Goal: Navigation & Orientation: Find specific page/section

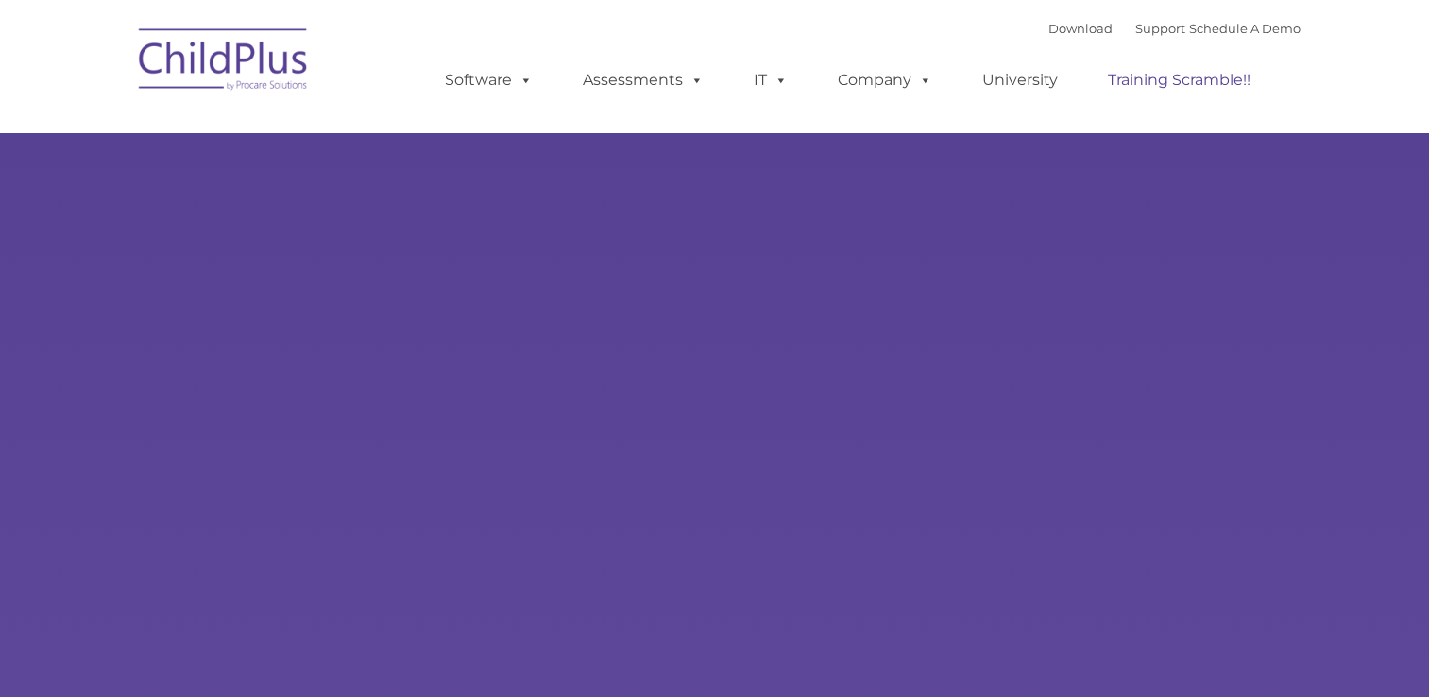
type input ""
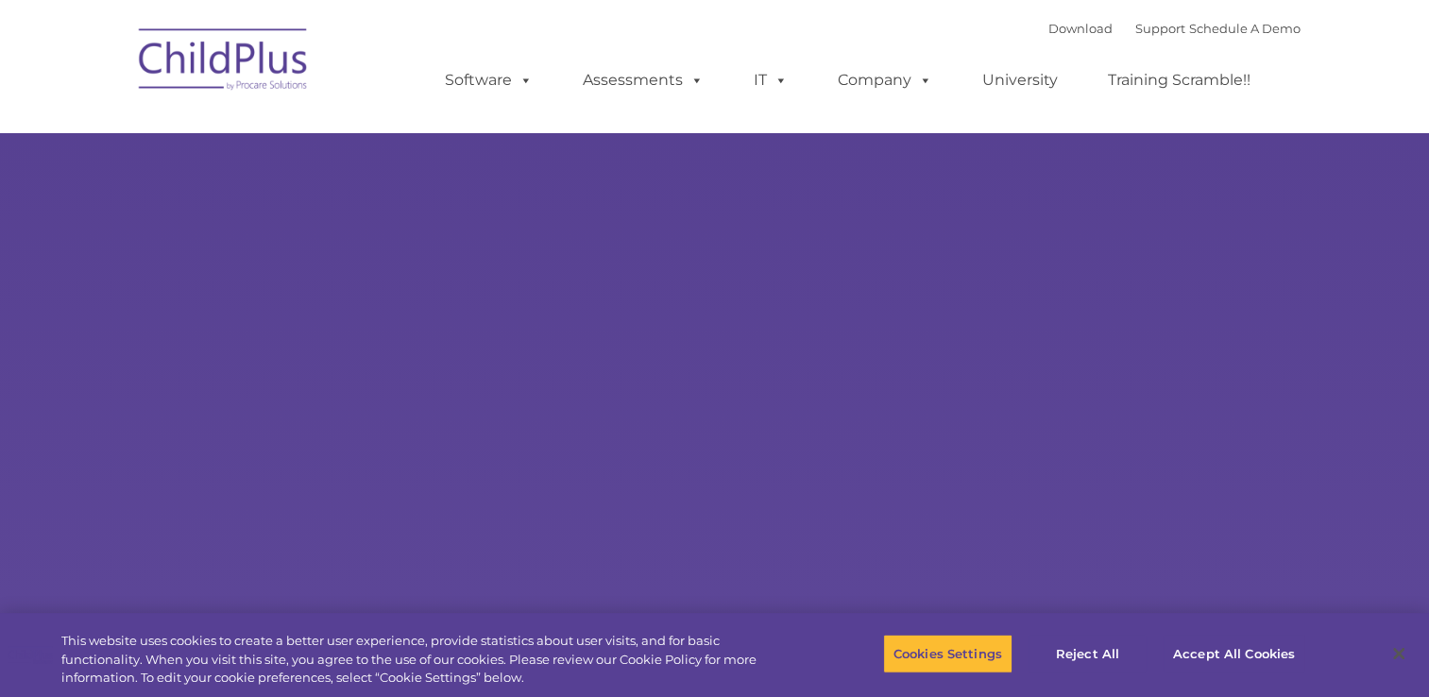
select select "MEDIUM"
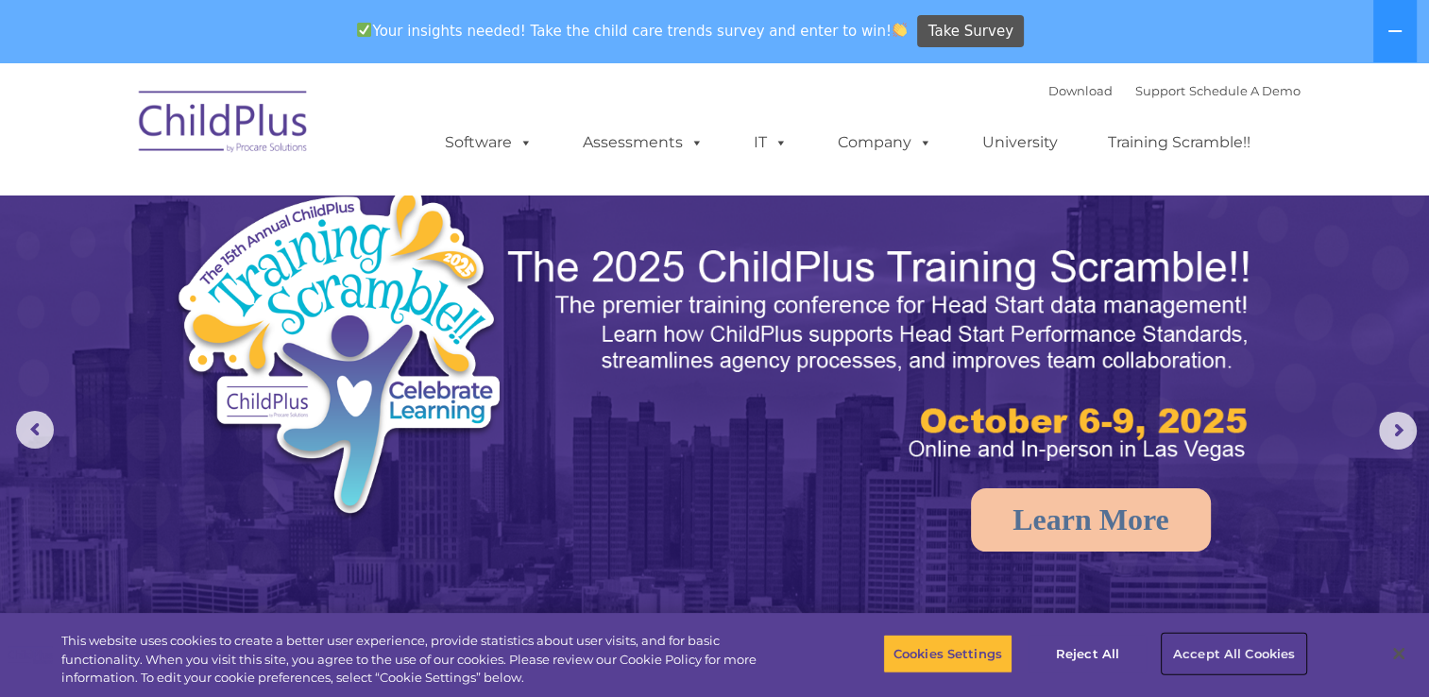
click at [1213, 652] on button "Accept All Cookies" at bounding box center [1233, 654] width 143 height 40
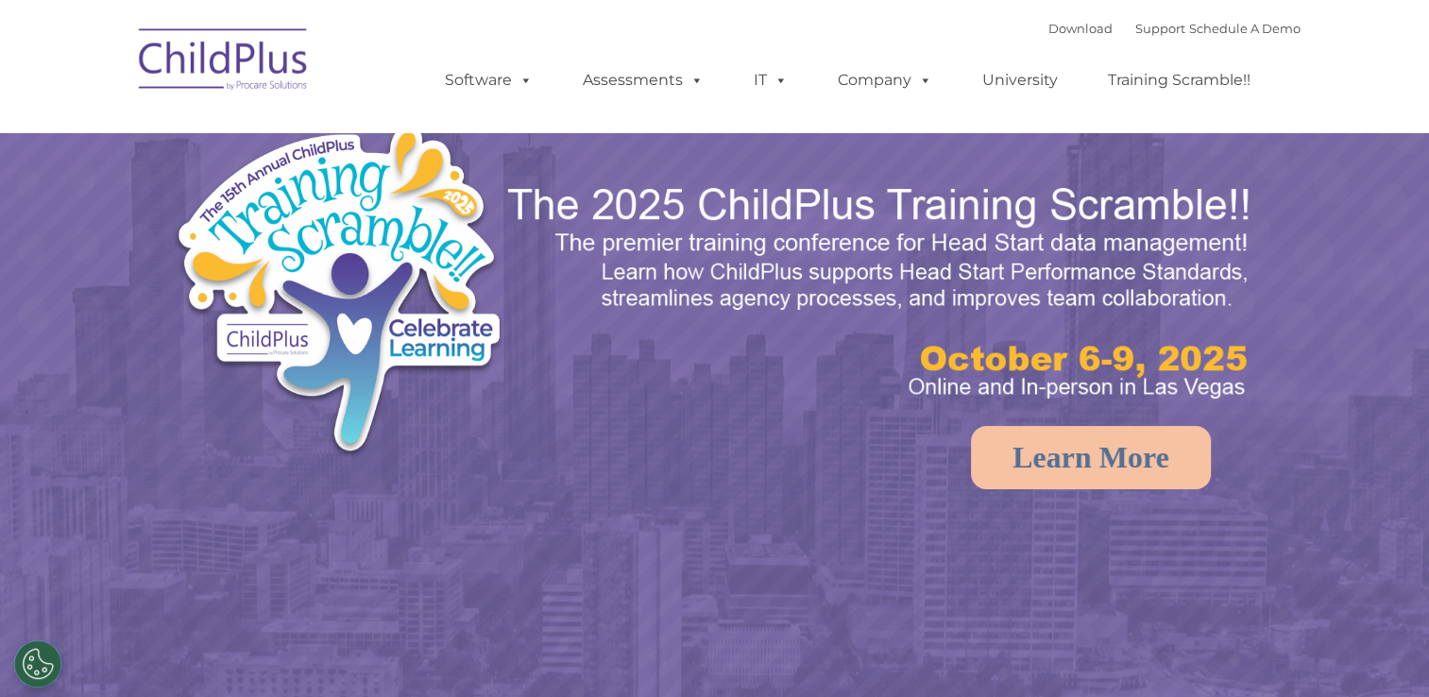
select select "MEDIUM"
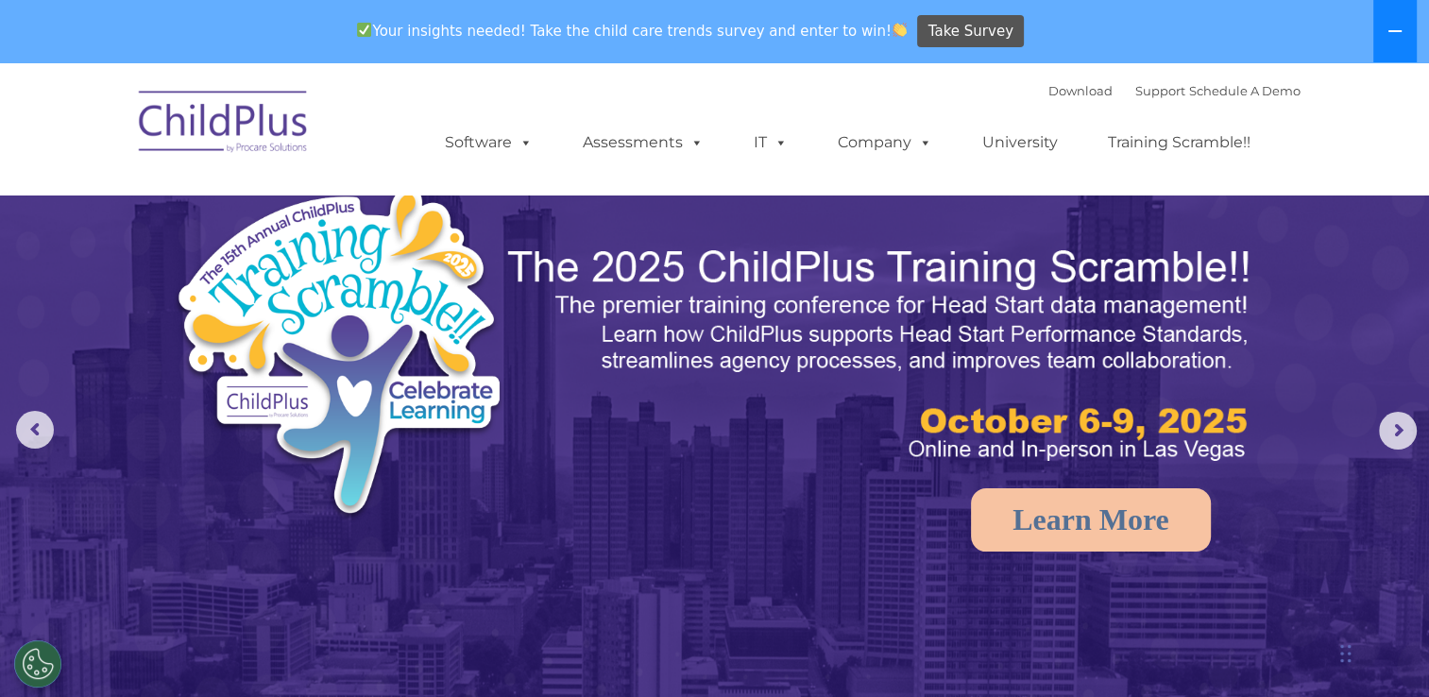
click at [1394, 27] on icon at bounding box center [1394, 31] width 15 height 15
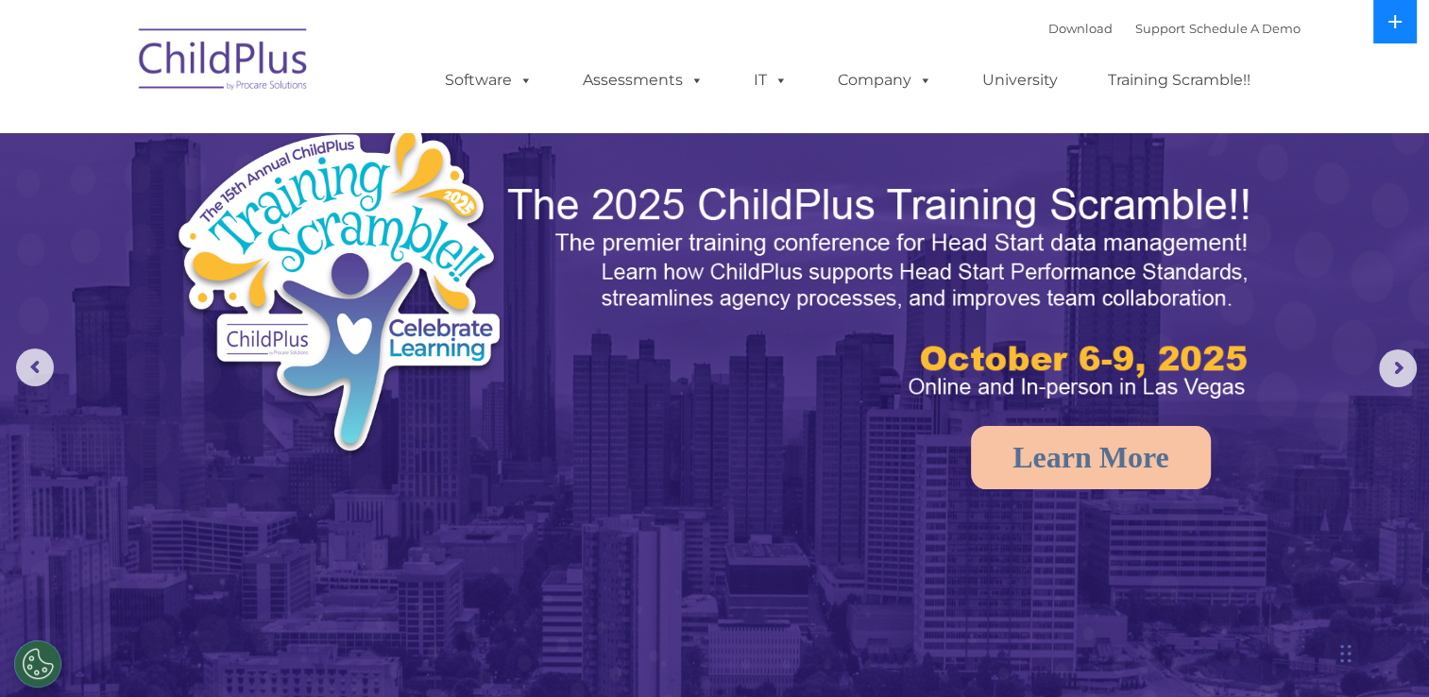
click at [1394, 27] on icon at bounding box center [1394, 21] width 13 height 13
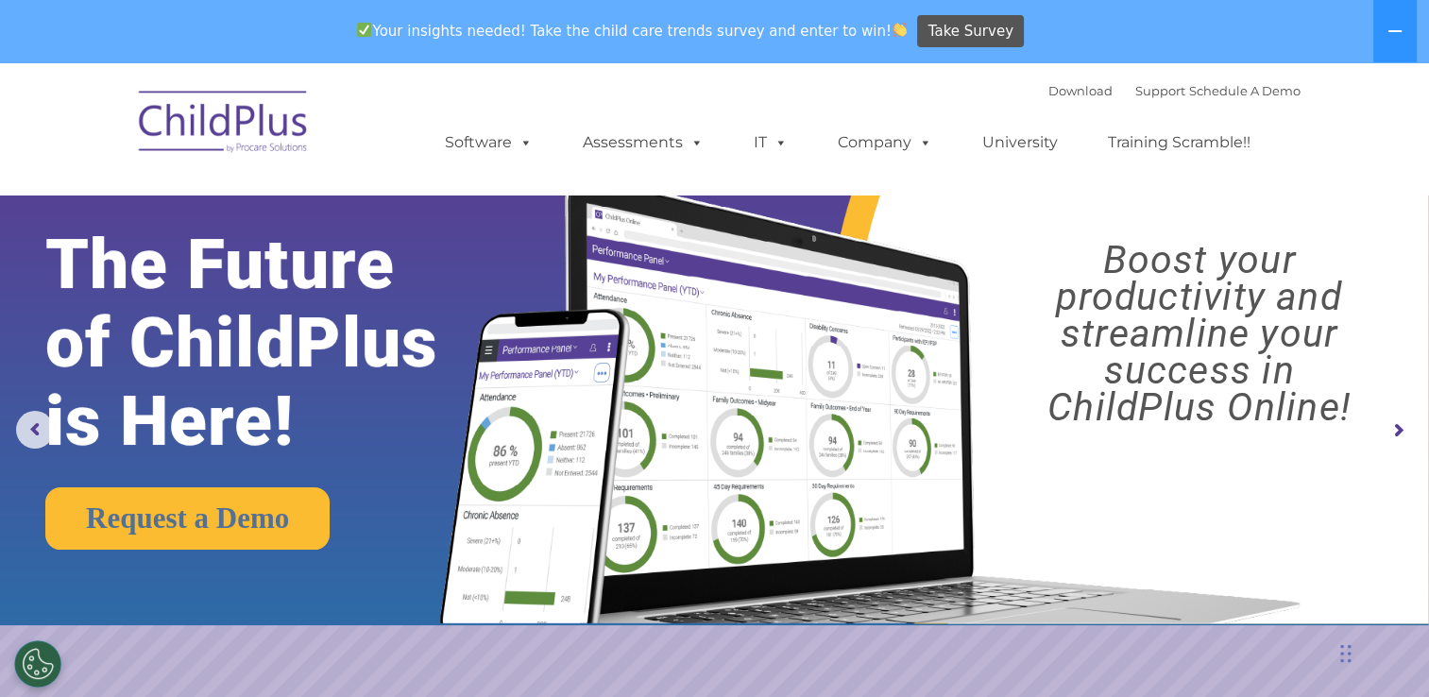
click at [1397, 425] on rs-arrow at bounding box center [1398, 431] width 38 height 38
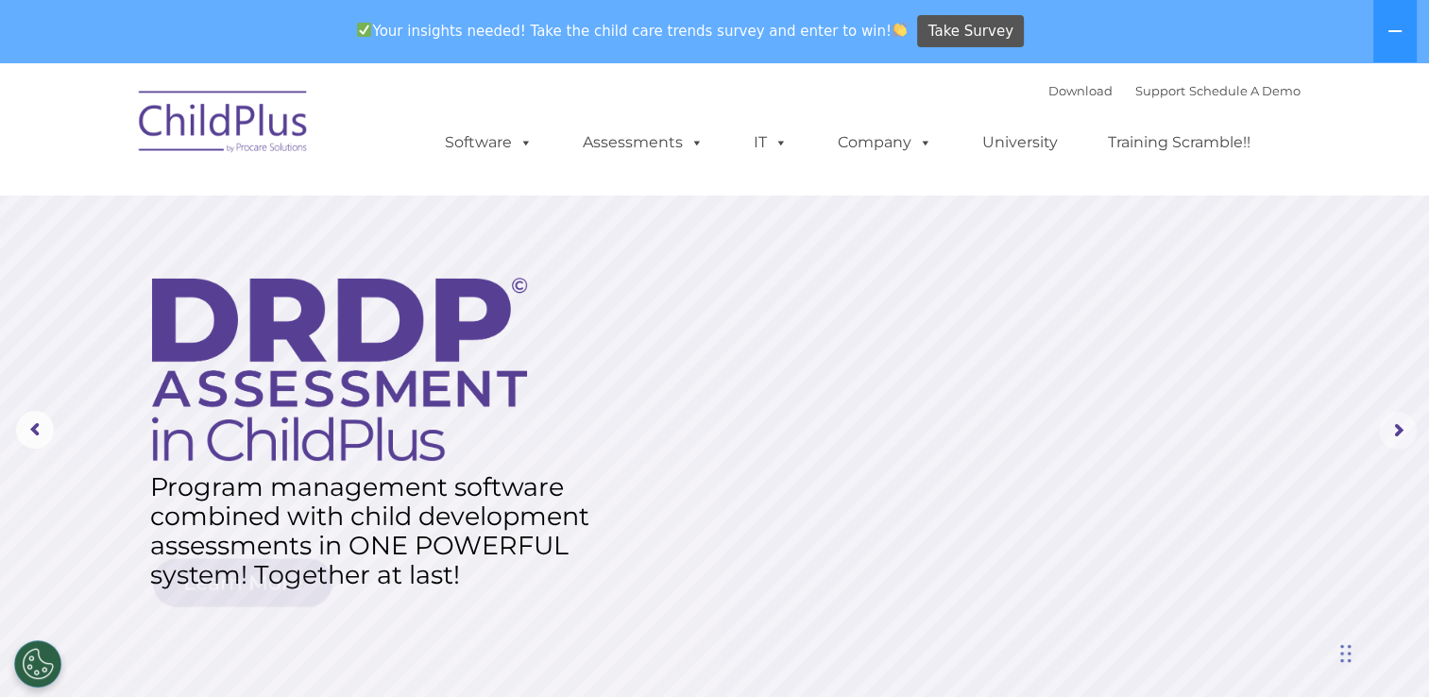
click at [1397, 425] on rs-arrow at bounding box center [1398, 431] width 38 height 38
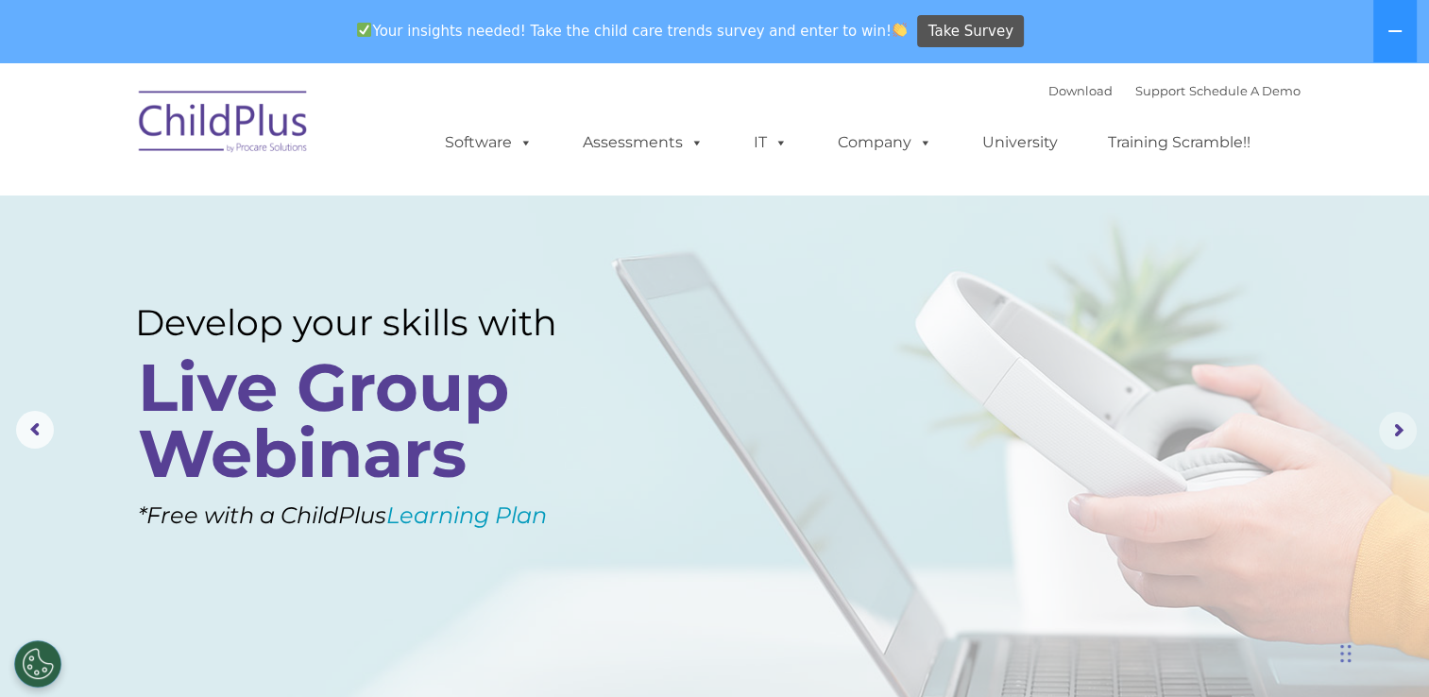
click at [1397, 425] on rs-arrow at bounding box center [1398, 431] width 38 height 38
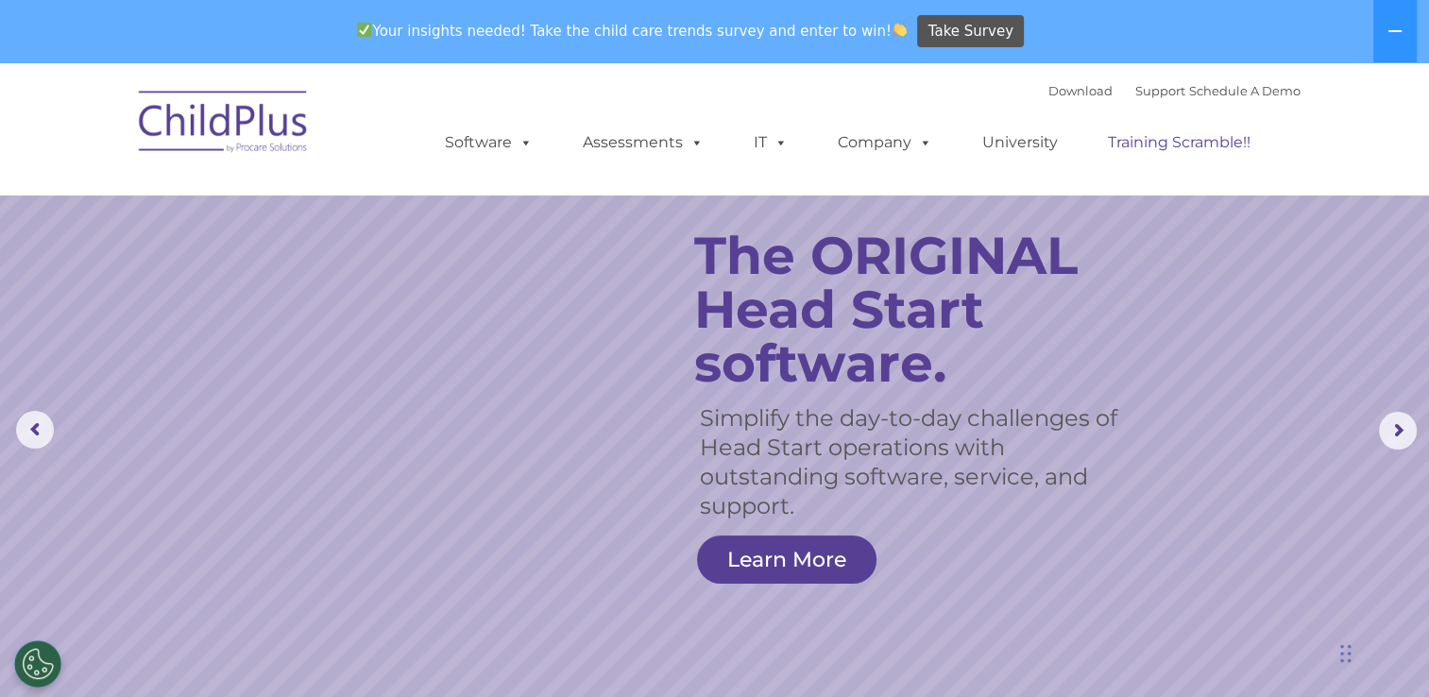
click at [1190, 140] on link "Training Scramble!!" at bounding box center [1179, 143] width 180 height 38
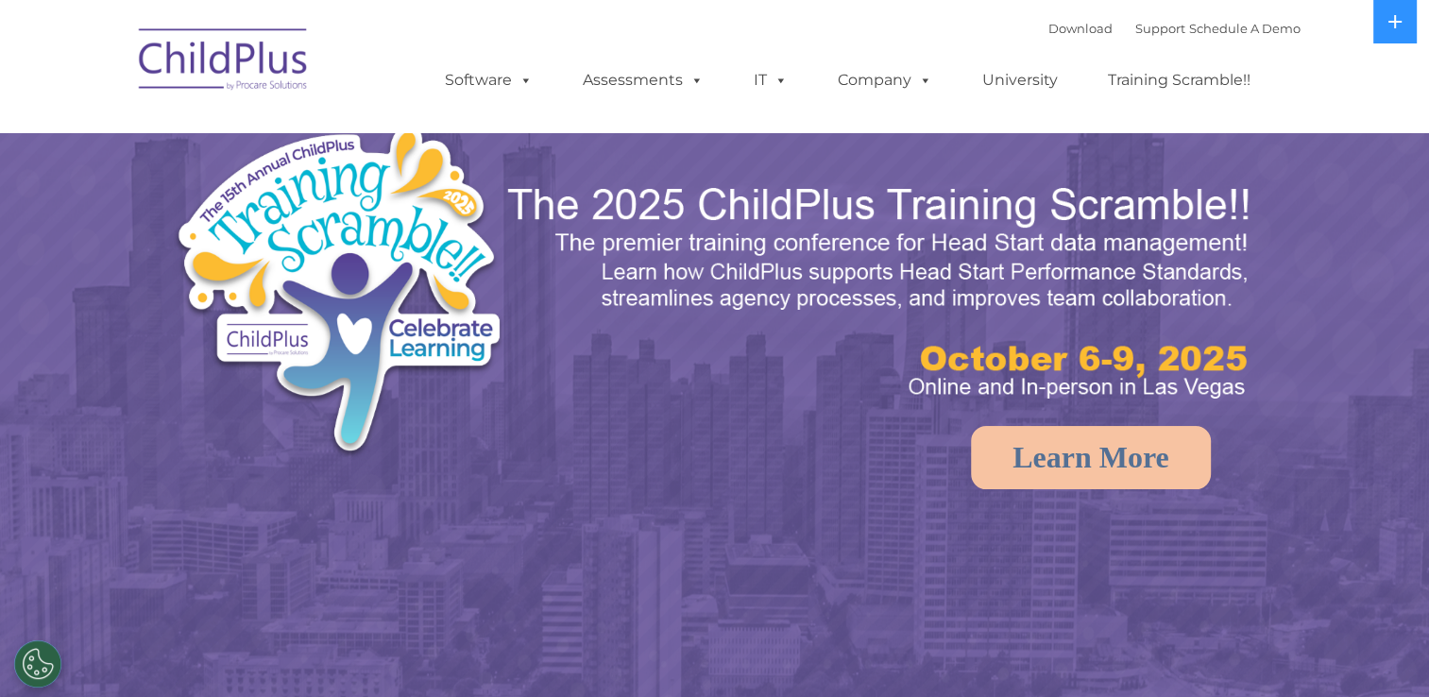
select select "MEDIUM"
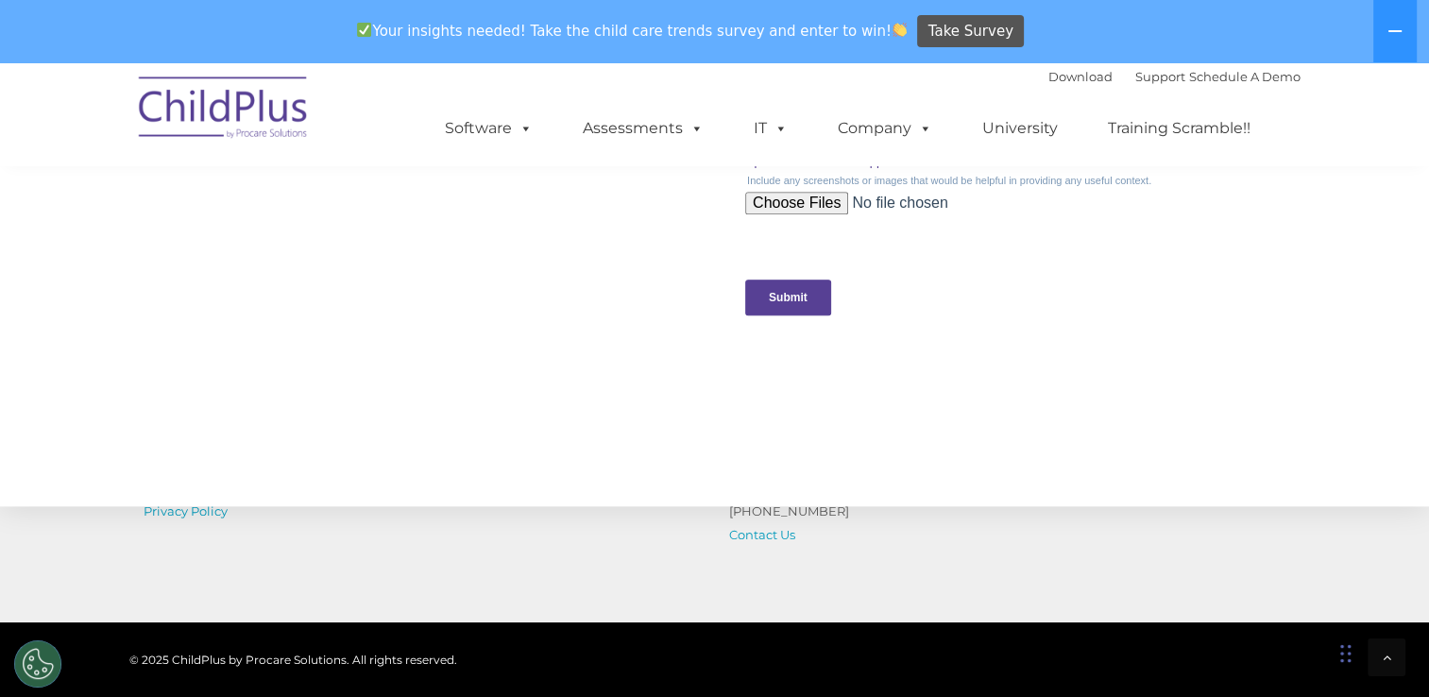
scroll to position [1779, 0]
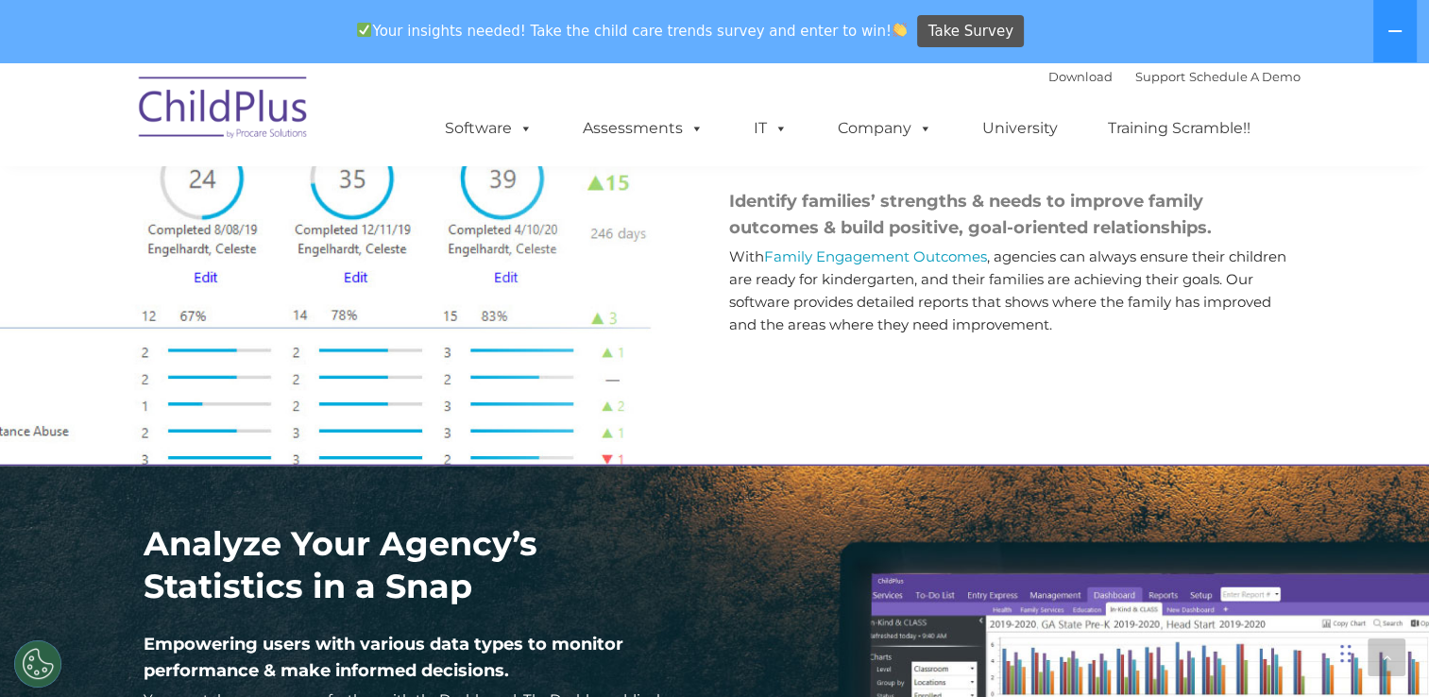
scroll to position [2279, 0]
